Goal: Complete application form: Complete application form

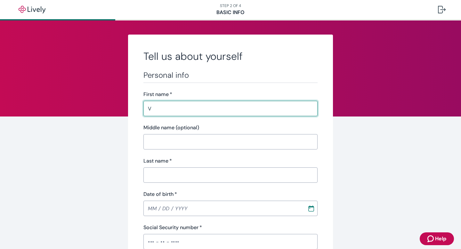
type input "[PERSON_NAME]"
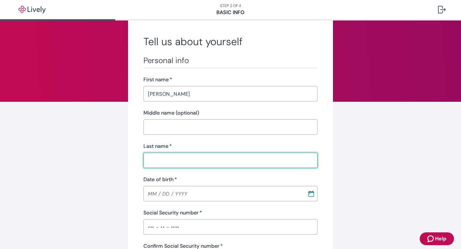
click at [193, 155] on input "Last name   *" at bounding box center [230, 160] width 174 height 13
type input "[PERSON_NAME]"
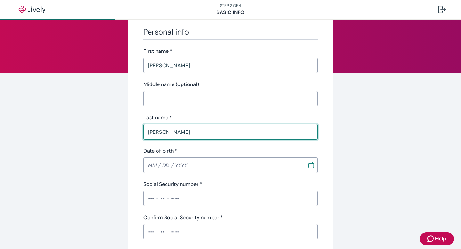
scroll to position [54, 0]
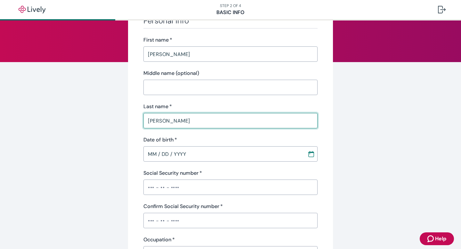
click at [150, 157] on input "MM / DD / YYYY" at bounding box center [222, 154] width 159 height 13
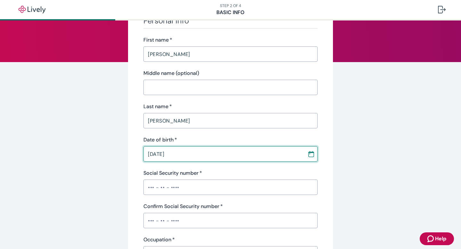
type input "[DATE]"
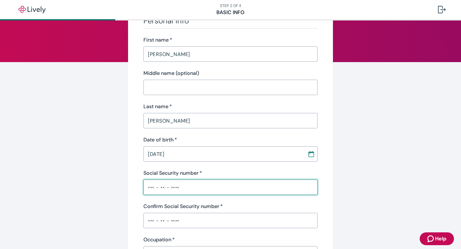
click at [147, 190] on input "Social Security number   *" at bounding box center [230, 187] width 174 height 13
type input "•"
type input "•••-••-6346"
click at [194, 223] on input "Confirm Social Security number   *" at bounding box center [230, 220] width 174 height 13
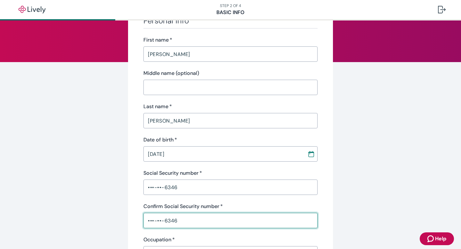
type input "•••-••-6346"
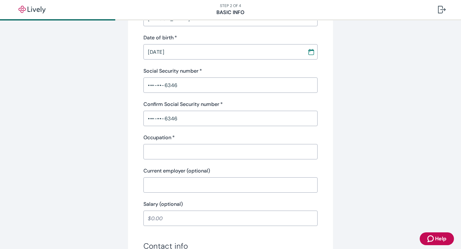
scroll to position [157, 0]
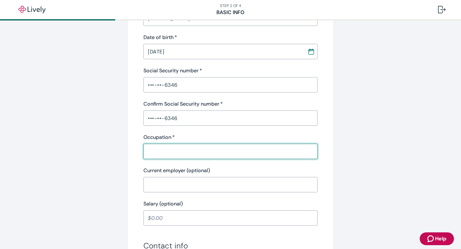
click at [190, 155] on input "Occupation   *" at bounding box center [230, 151] width 174 height 13
type input "specialist"
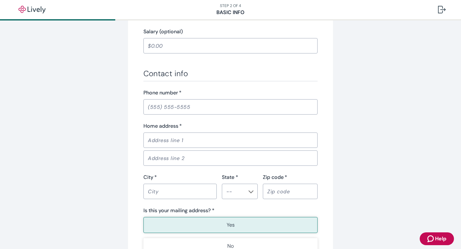
scroll to position [334, 0]
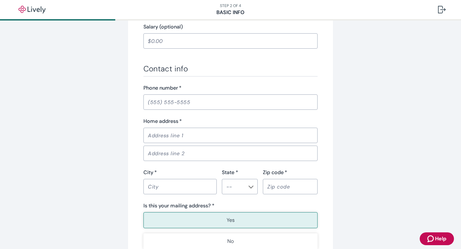
click at [173, 108] on input "Phone number   *" at bounding box center [230, 102] width 174 height 13
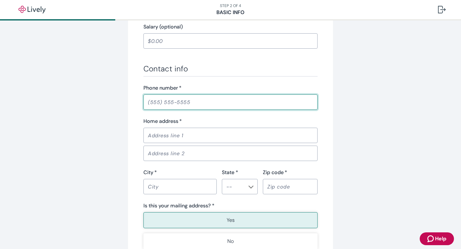
type input "[PHONE_NUMBER]"
click at [184, 135] on input "Home address   *" at bounding box center [230, 135] width 174 height 13
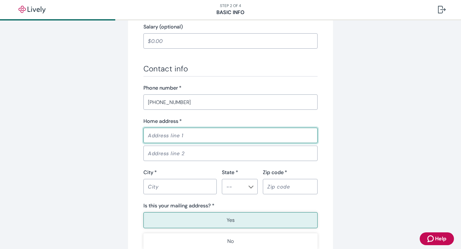
type input "[STREET_ADDRESS]"
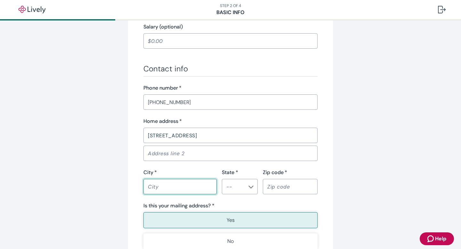
click at [174, 185] on input "City   *" at bounding box center [179, 186] width 73 height 13
type input "Austin"
click at [237, 189] on input "State *" at bounding box center [234, 186] width 21 height 9
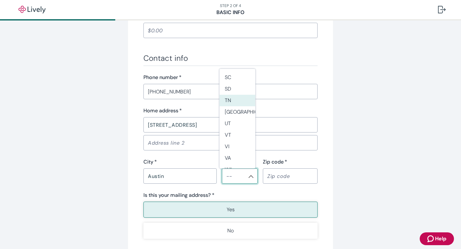
scroll to position [562, 0]
click at [243, 90] on li "[GEOGRAPHIC_DATA]" at bounding box center [238, 92] width 36 height 12
type input "[GEOGRAPHIC_DATA]"
click at [269, 176] on input "Zip code   *" at bounding box center [290, 176] width 55 height 13
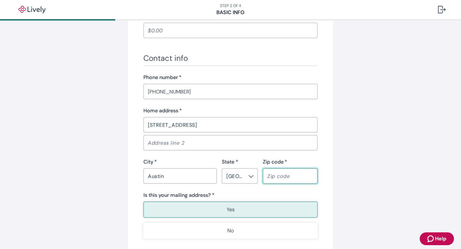
type input "78724"
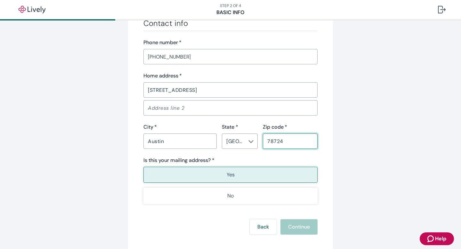
scroll to position [414, 0]
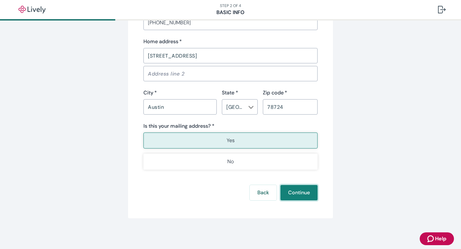
click at [293, 195] on button "Continue" at bounding box center [299, 192] width 37 height 15
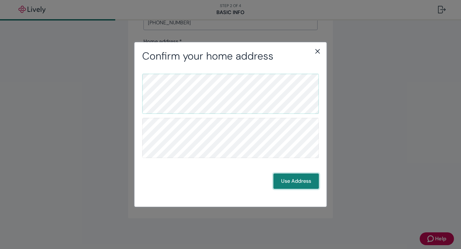
click at [305, 186] on button "Use Address" at bounding box center [295, 181] width 45 height 15
click at [303, 183] on button "Use Address" at bounding box center [295, 181] width 45 height 15
click at [307, 181] on button "Use Address" at bounding box center [295, 181] width 45 height 15
click at [316, 51] on icon "close" at bounding box center [318, 51] width 8 height 8
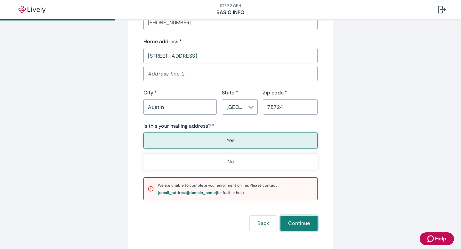
click at [300, 222] on button "Continue" at bounding box center [299, 223] width 37 height 15
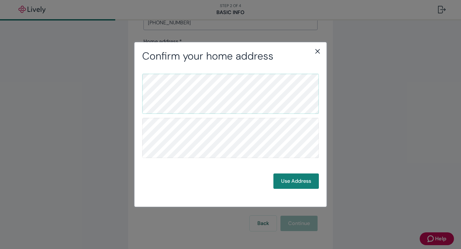
click at [321, 50] on icon "close" at bounding box center [318, 51] width 8 height 8
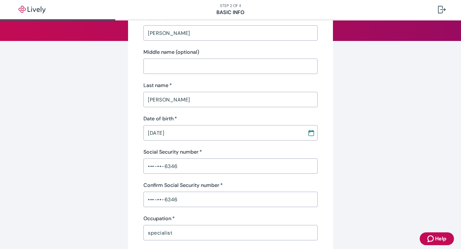
scroll to position [0, 0]
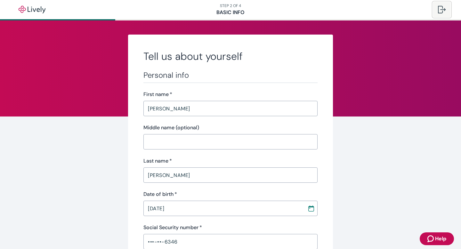
click at [441, 10] on div at bounding box center [442, 10] width 8 height 8
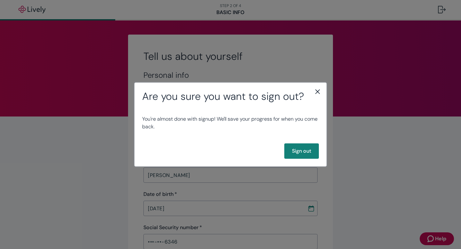
drag, startPoint x: 330, startPoint y: 141, endPoint x: 271, endPoint y: 184, distance: 73.3
click at [328, 144] on div "Are you sure you want to sign out? You're almost done with signup! We'll save y…" at bounding box center [230, 124] width 461 height 249
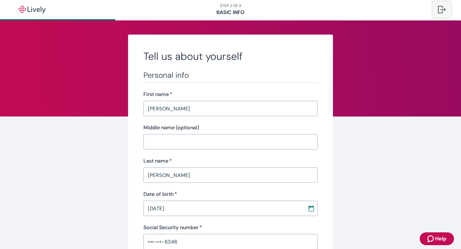
click at [442, 10] on div at bounding box center [442, 10] width 8 height 8
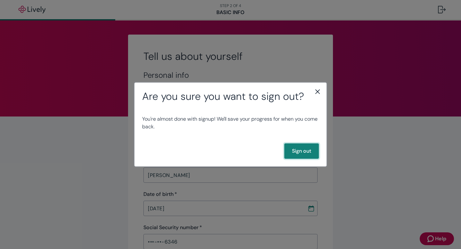
click at [311, 155] on button "Sign out" at bounding box center [301, 150] width 35 height 15
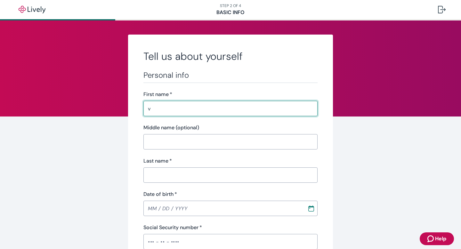
type input "[PERSON_NAME]"
click at [175, 110] on input "[PERSON_NAME]" at bounding box center [230, 108] width 174 height 13
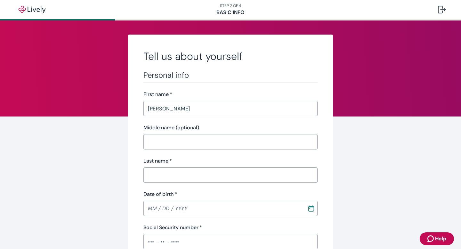
click at [170, 164] on div "Last name   *" at bounding box center [230, 161] width 174 height 8
click at [169, 172] on input "Last name   *" at bounding box center [230, 175] width 174 height 13
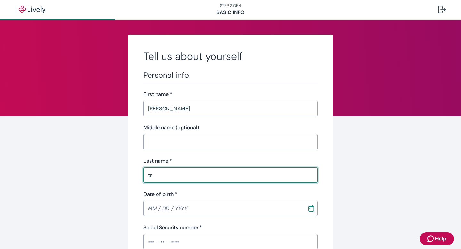
type input "t"
type input "[PERSON_NAME]"
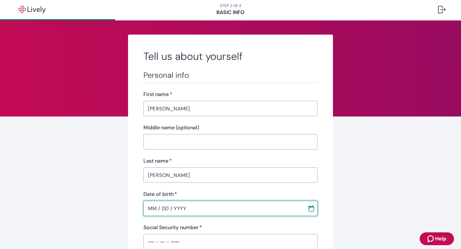
click at [156, 210] on input "MM / DD / YYYY" at bounding box center [222, 208] width 159 height 13
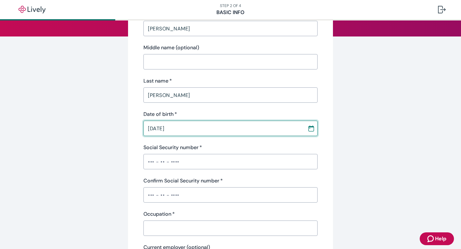
scroll to position [111, 0]
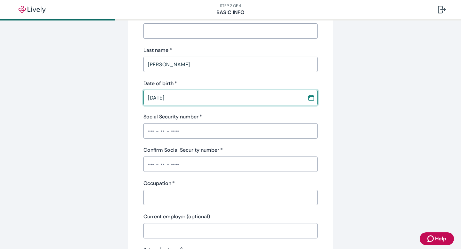
type input "[DATE]"
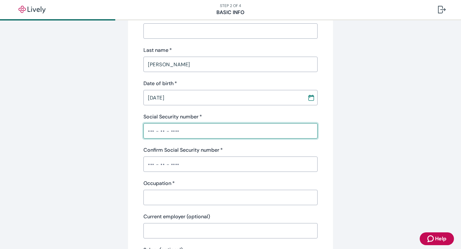
click at [198, 131] on input "Social Security number   *" at bounding box center [230, 131] width 174 height 13
type input "•••-••-6346"
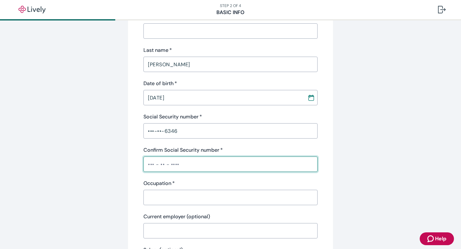
click at [173, 164] on input "Confirm Social Security number   *" at bounding box center [230, 164] width 174 height 13
type input "•••-••-6346"
click at [171, 197] on input "Occupation   *" at bounding box center [230, 197] width 174 height 13
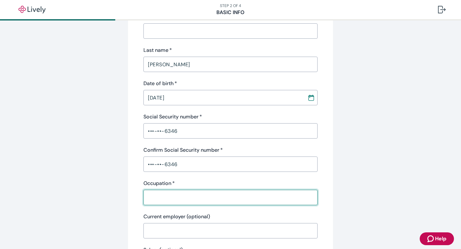
type input "specialist"
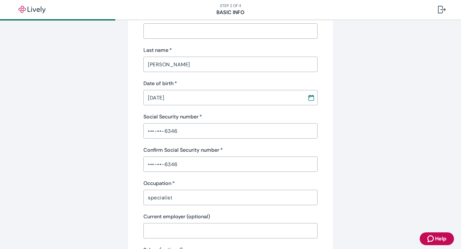
click at [371, 117] on div "Tell us about yourself Personal info First name   * Vanessa ​ Middle name (opti…" at bounding box center [230, 223] width 307 height 598
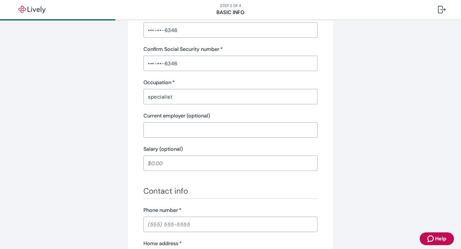
scroll to position [327, 0]
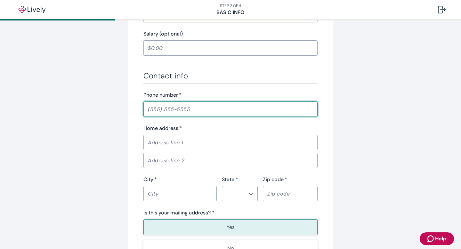
click at [214, 109] on input "Phone number   *" at bounding box center [230, 109] width 174 height 13
type input "[PHONE_NUMBER]"
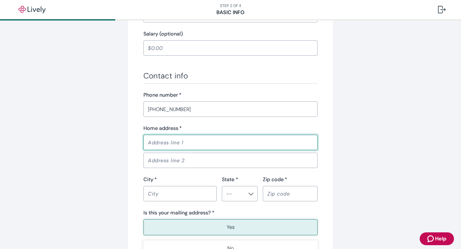
click at [212, 141] on input "Home address   *" at bounding box center [230, 142] width 174 height 13
type input "[STREET_ADDRESS]"
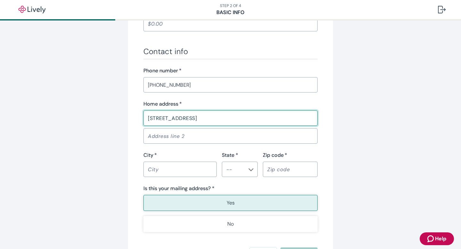
scroll to position [354, 0]
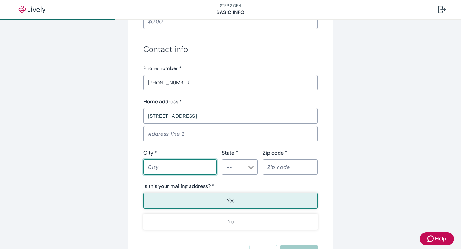
click at [200, 167] on input "City   *" at bounding box center [179, 167] width 73 height 13
type input "Austin"
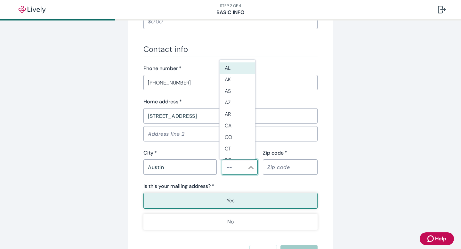
click at [231, 169] on input "State *" at bounding box center [234, 167] width 21 height 9
click at [238, 155] on li "[GEOGRAPHIC_DATA]" at bounding box center [238, 157] width 36 height 12
type input "[GEOGRAPHIC_DATA]"
click at [271, 165] on input "Zip code   *" at bounding box center [290, 167] width 55 height 13
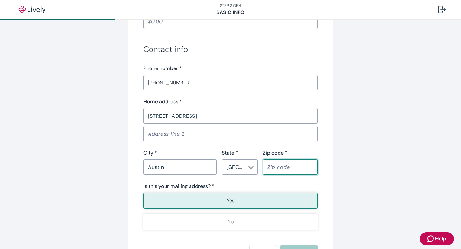
type input "78724"
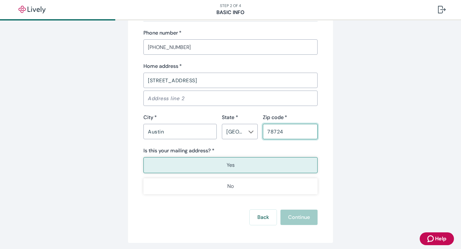
scroll to position [414, 0]
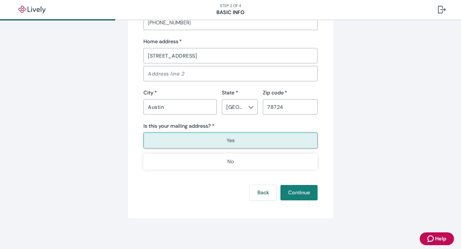
click at [276, 143] on button "Yes" at bounding box center [230, 141] width 174 height 16
click at [298, 196] on button "Continue" at bounding box center [299, 192] width 37 height 15
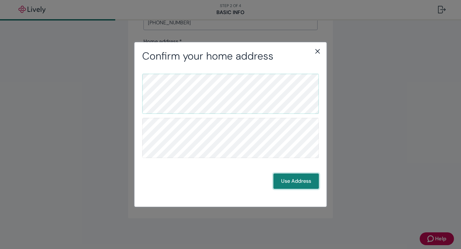
click at [296, 184] on button "Use Address" at bounding box center [295, 181] width 45 height 15
click at [317, 50] on icon "close" at bounding box center [317, 51] width 4 height 4
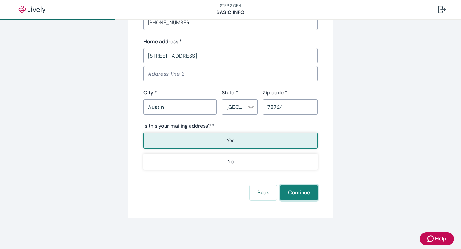
click at [290, 191] on button "Continue" at bounding box center [299, 192] width 37 height 15
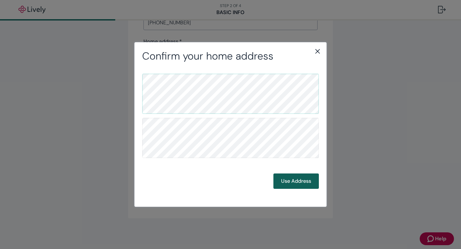
click at [289, 181] on button "Use Address" at bounding box center [295, 181] width 45 height 15
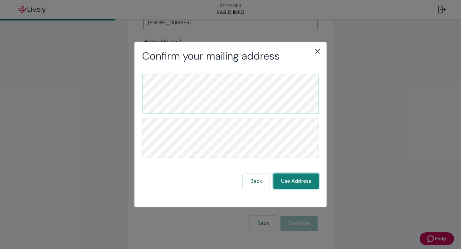
click at [298, 178] on button "Use Address" at bounding box center [295, 181] width 45 height 15
click at [297, 191] on div "Back Use Address" at bounding box center [231, 130] width 192 height 137
click at [299, 180] on button "Use Address" at bounding box center [295, 181] width 45 height 15
click at [295, 186] on button "Use Address" at bounding box center [295, 181] width 45 height 15
click at [320, 53] on icon "close" at bounding box center [317, 51] width 4 height 4
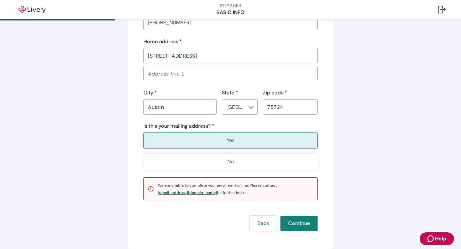
click at [177, 192] on div "[EMAIL_ADDRESS][DOMAIN_NAME]" at bounding box center [187, 193] width 59 height 4
